Goal: Task Accomplishment & Management: Use online tool/utility

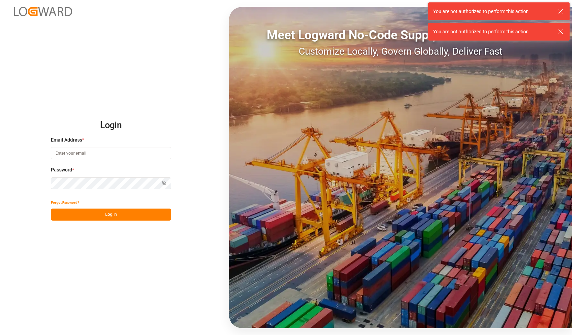
type input "[PERSON_NAME][EMAIL_ADDRESS][DOMAIN_NAME]"
click at [0, 163] on div "Login Email Address * [PERSON_NAME][EMAIL_ADDRESS][DOMAIN_NAME] Password * Show…" at bounding box center [286, 167] width 572 height 335
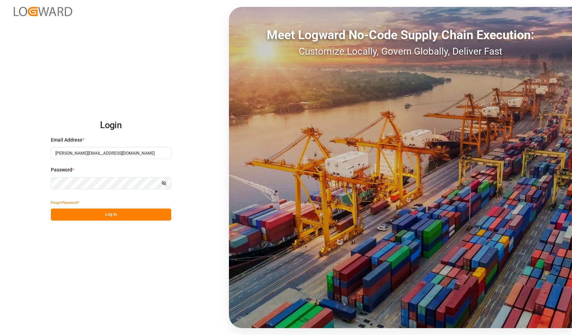
click at [81, 218] on button "Log In" at bounding box center [111, 215] width 120 height 12
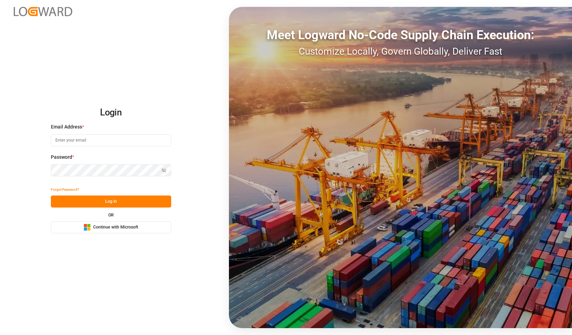
type input "[PERSON_NAME][EMAIL_ADDRESS][DOMAIN_NAME]"
click at [0, 156] on div "Login Email Address * alexander.schoeps@leschaco.com Password * Show password F…" at bounding box center [286, 167] width 572 height 335
click at [165, 170] on icon "button" at bounding box center [164, 170] width 5 height 5
click at [83, 201] on button "Log In" at bounding box center [111, 202] width 120 height 12
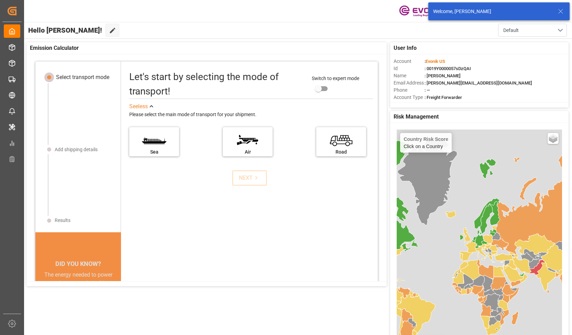
click at [562, 9] on icon at bounding box center [560, 11] width 8 height 8
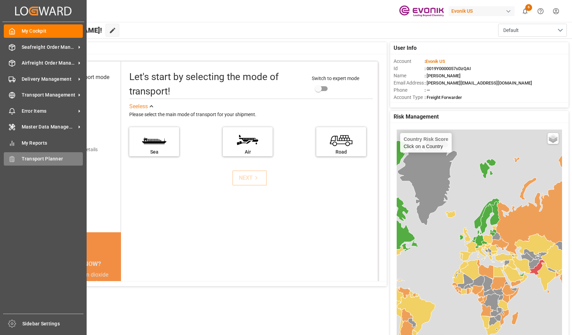
click at [25, 162] on span "Transport Planner" at bounding box center [53, 158] width 62 height 7
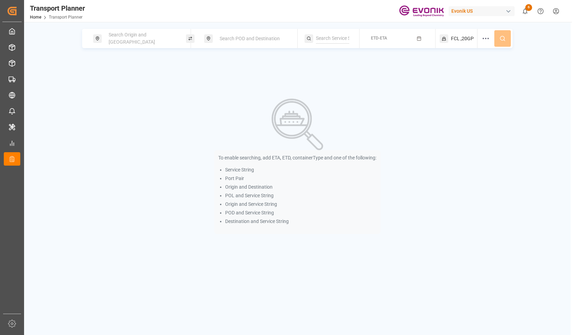
click at [146, 36] on span "Search Origin and POL" at bounding box center [132, 38] width 46 height 13
type input "USHOU"
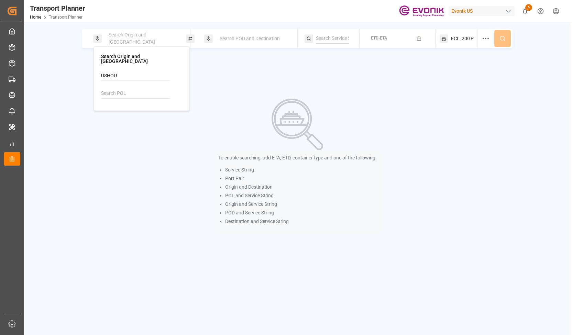
click at [154, 35] on div "Search Origin and POL" at bounding box center [141, 39] width 74 height 20
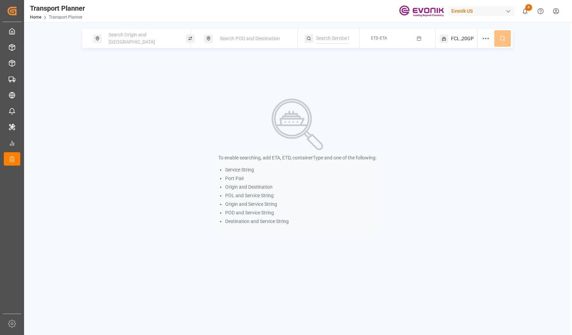
click at [154, 35] on div "Search Origin and POL" at bounding box center [141, 39] width 74 height 20
type input "US"
click at [237, 37] on span "Search POD and Destination" at bounding box center [250, 38] width 60 height 5
type input "DE"
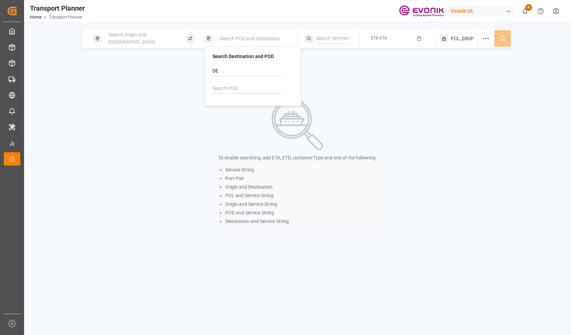
click at [164, 56] on div "Search Origin and POL Search POD and Destination ETD-ETA FCL ,20GP To enable se…" at bounding box center [297, 139] width 546 height 221
